Goal: Information Seeking & Learning: Learn about a topic

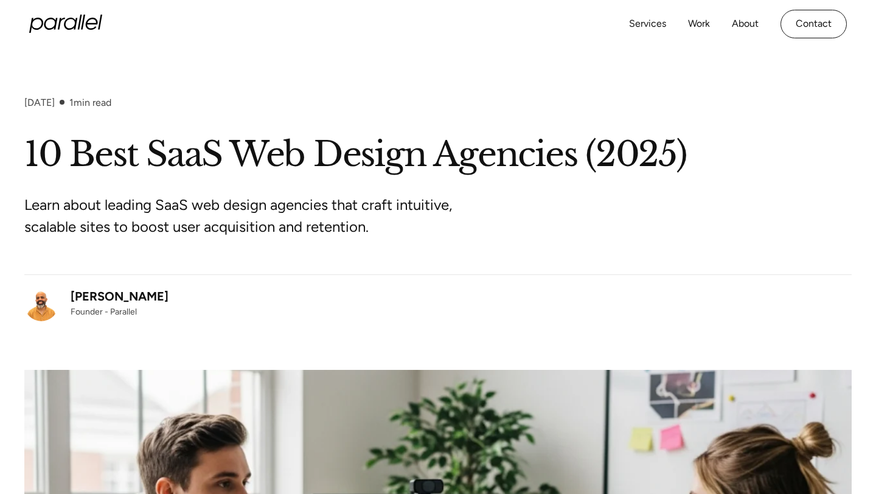
click at [61, 26] on icon "home" at bounding box center [65, 24] width 73 height 18
click at [177, 94] on section "August 25, 2025 1 min read 10 Best SaaS Web Design Agencies (2025) Learn about …" at bounding box center [438, 416] width 876 height 736
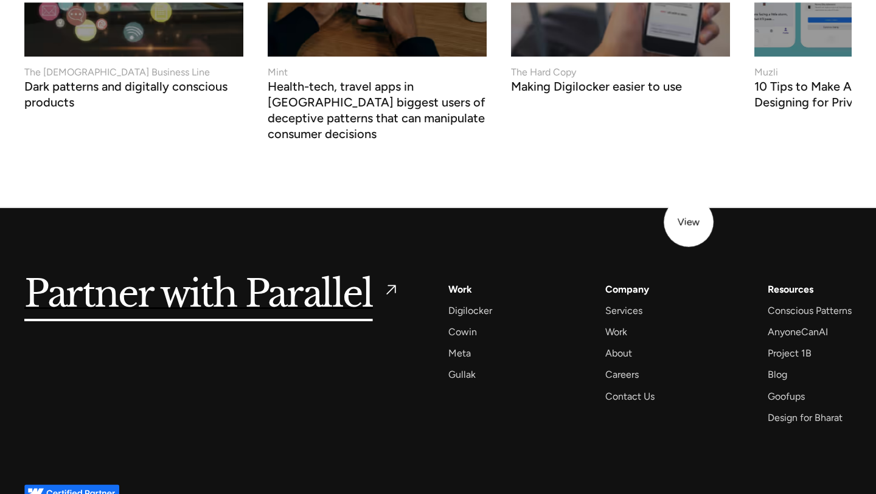
scroll to position [5180, 0]
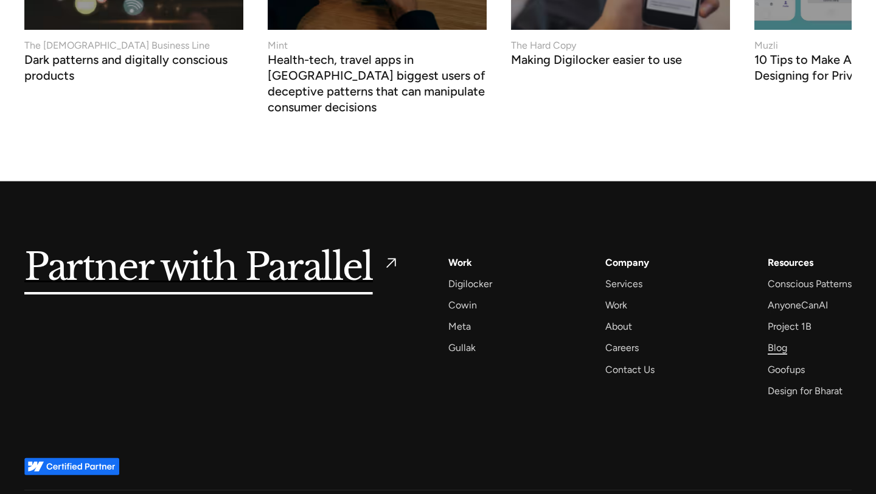
click at [774, 339] on div "Blog" at bounding box center [777, 347] width 19 height 16
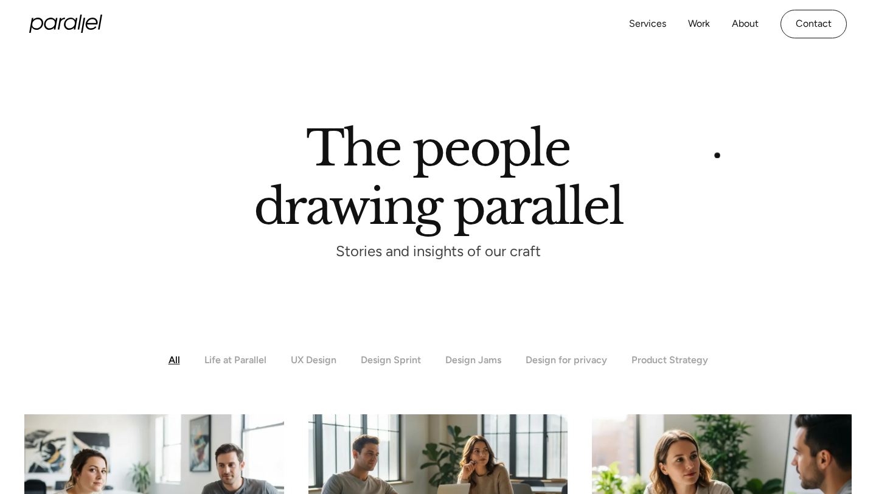
click at [718, 159] on div "The people drawing parallel Stories and insights of our craft" at bounding box center [437, 194] width 827 height 126
click at [647, 229] on div "The people drawing parallel Stories and insights of our craft" at bounding box center [437, 194] width 827 height 126
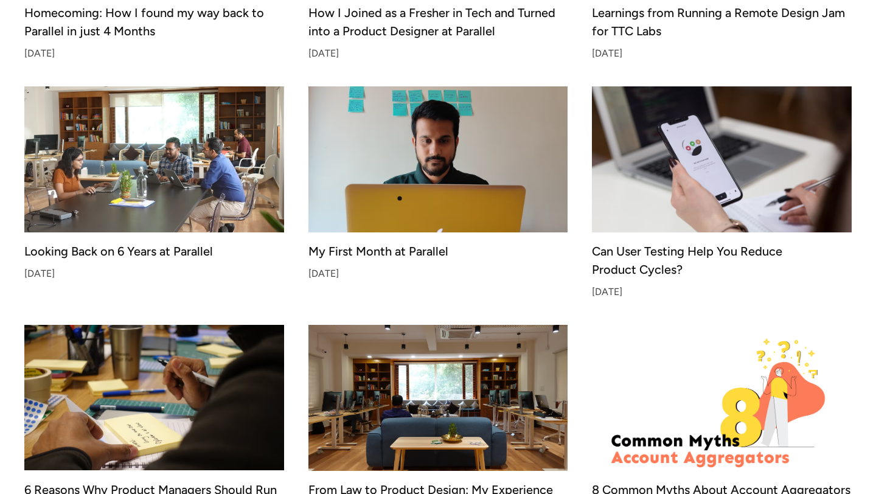
click at [402, 188] on img at bounding box center [438, 159] width 273 height 153
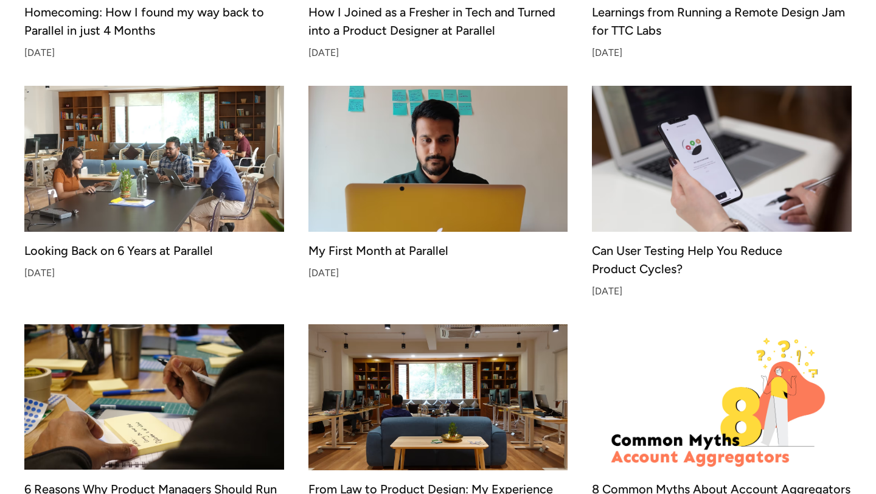
scroll to position [1522, 0]
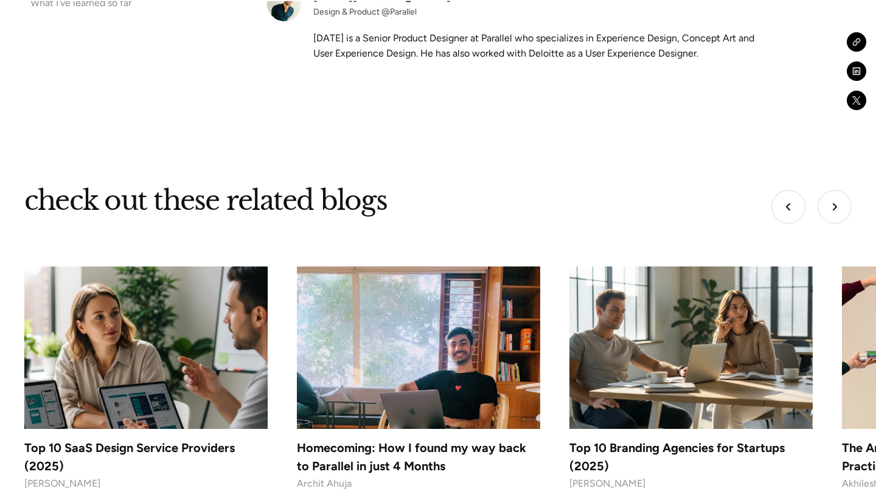
scroll to position [4577, 0]
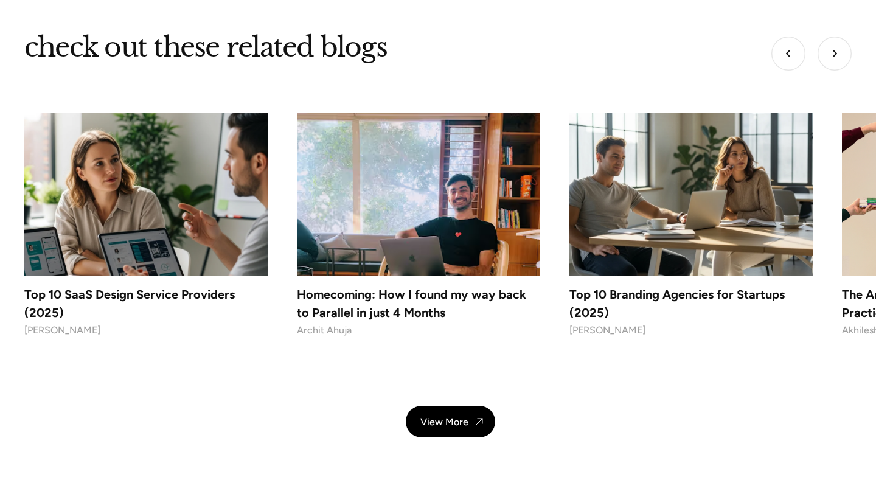
click at [237, 270] on img at bounding box center [145, 194] width 243 height 162
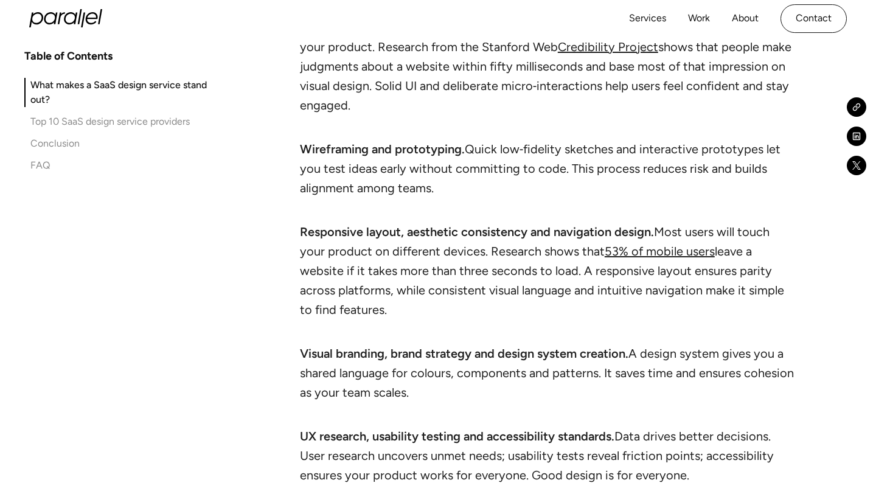
scroll to position [1052, 0]
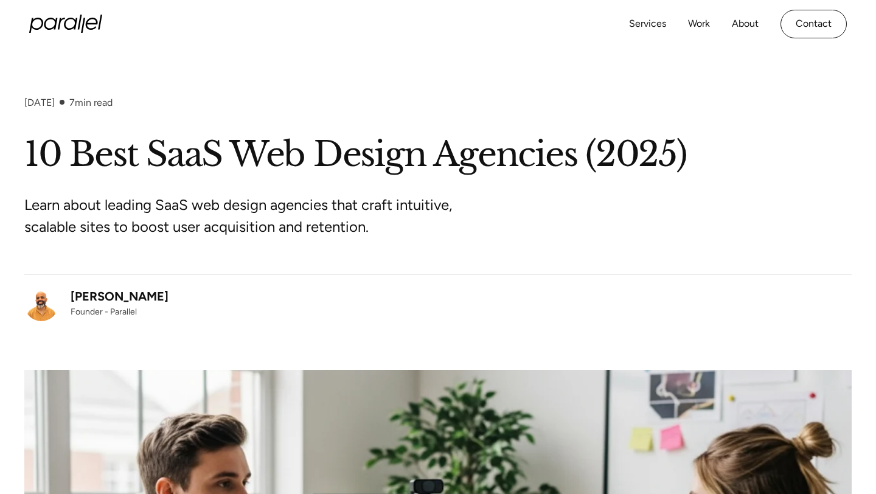
click at [81, 27] on icon "home" at bounding box center [65, 24] width 73 height 18
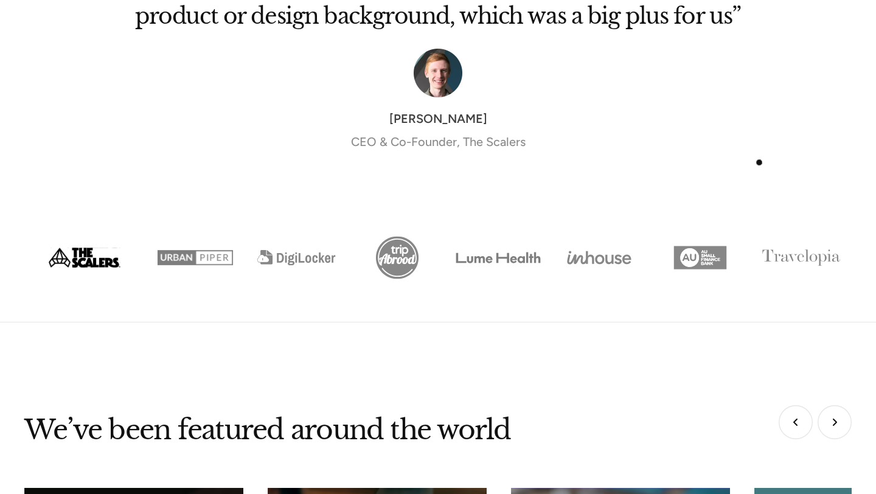
scroll to position [5180, 0]
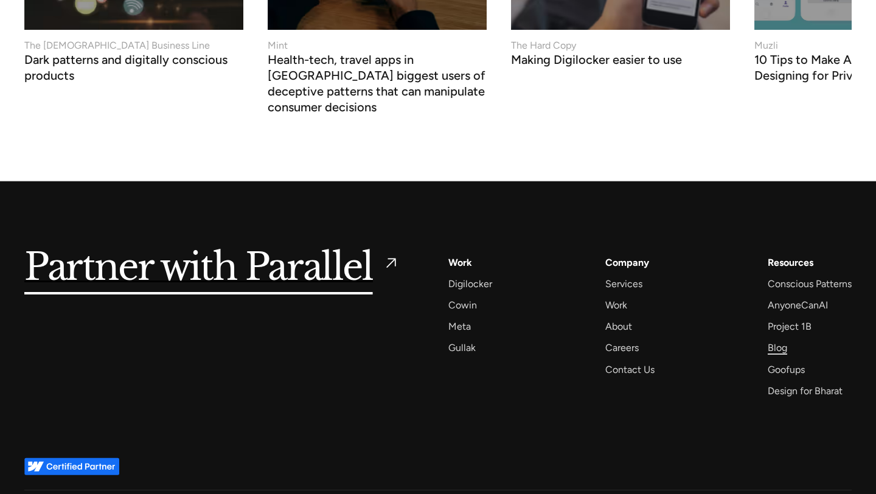
click at [777, 339] on div "Blog" at bounding box center [777, 347] width 19 height 16
